Goal: Transaction & Acquisition: Book appointment/travel/reservation

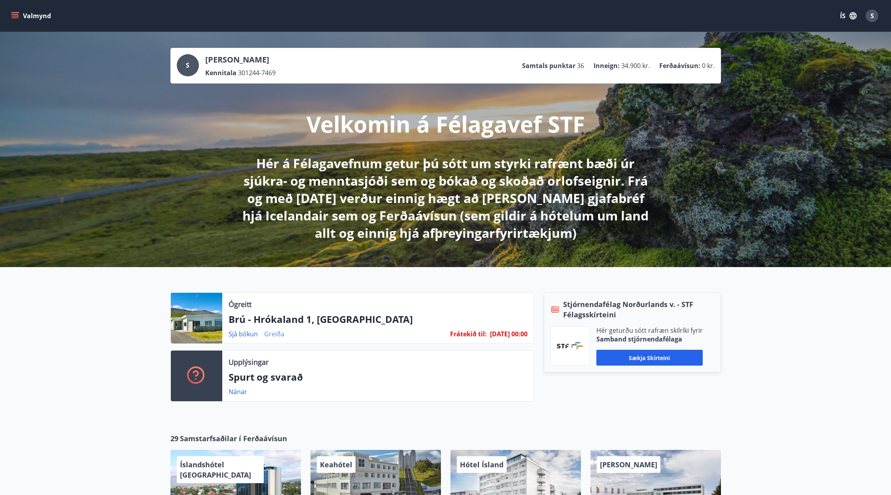
click at [273, 333] on link "Greiða" at bounding box center [274, 333] width 20 height 9
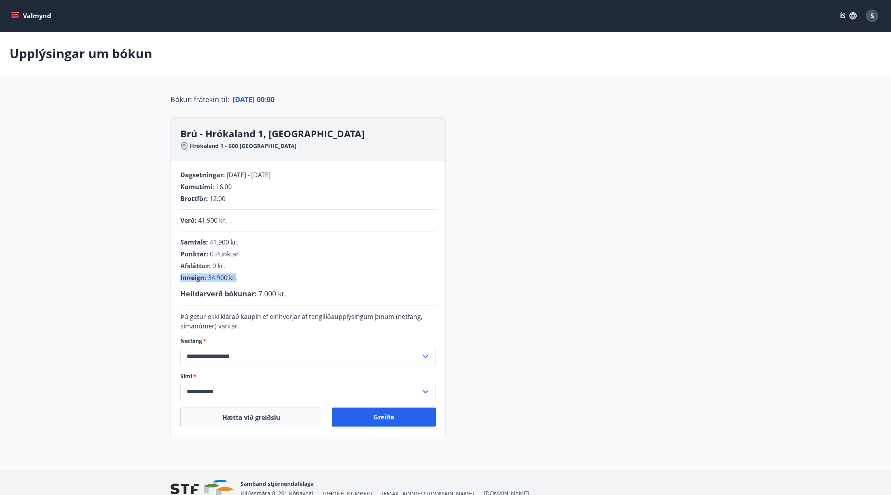
drag, startPoint x: 181, startPoint y: 276, endPoint x: 246, endPoint y: 276, distance: 65.7
click at [246, 276] on div "Inneign : 34.900 kr." at bounding box center [307, 277] width 255 height 9
drag, startPoint x: 246, startPoint y: 276, endPoint x: 228, endPoint y: 293, distance: 25.5
click at [228, 293] on span "Heildarverð bókunar :" at bounding box center [218, 293] width 76 height 9
